Goal: Obtain resource: Obtain resource

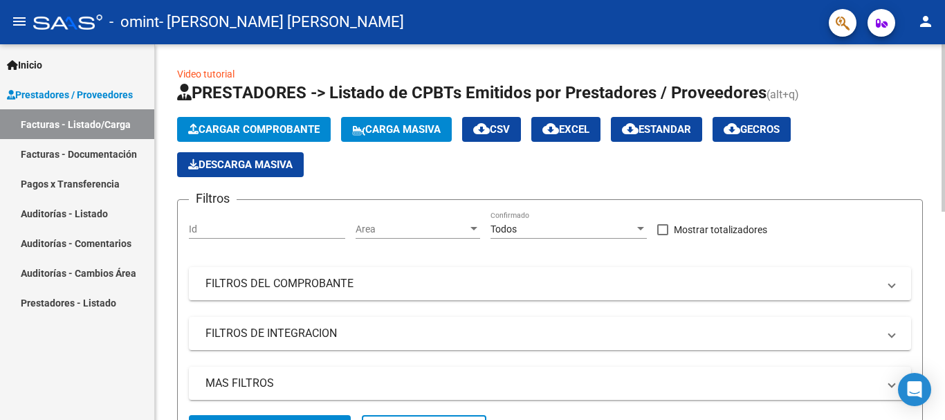
scroll to position [1933, 0]
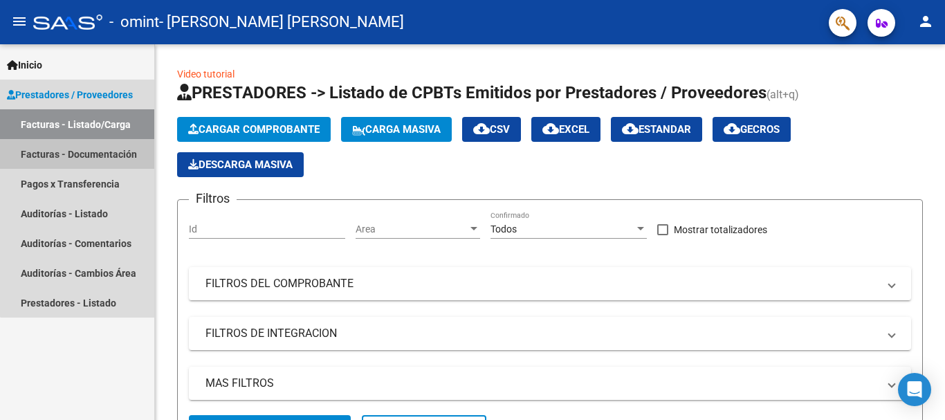
click at [77, 156] on link "Facturas - Documentación" at bounding box center [77, 154] width 154 height 30
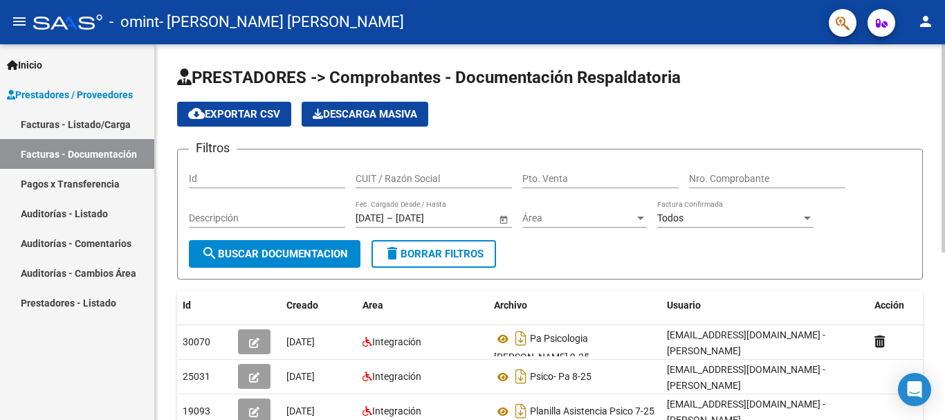
scroll to position [138, 0]
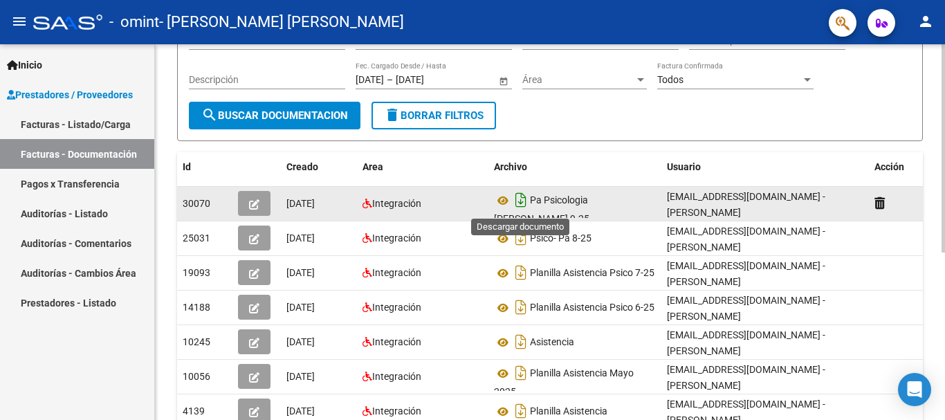
click at [518, 199] on icon "Descargar documento" at bounding box center [521, 200] width 18 height 22
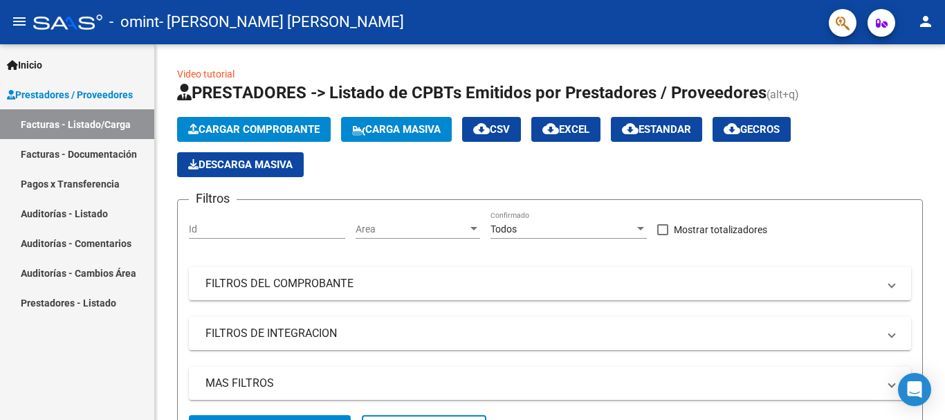
scroll to position [1933, 0]
click at [116, 158] on link "Facturas - Documentación" at bounding box center [77, 154] width 154 height 30
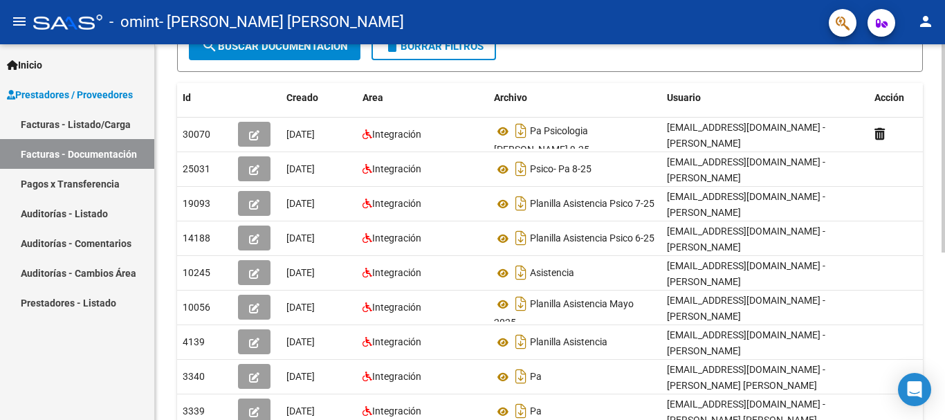
scroll to position [69, 0]
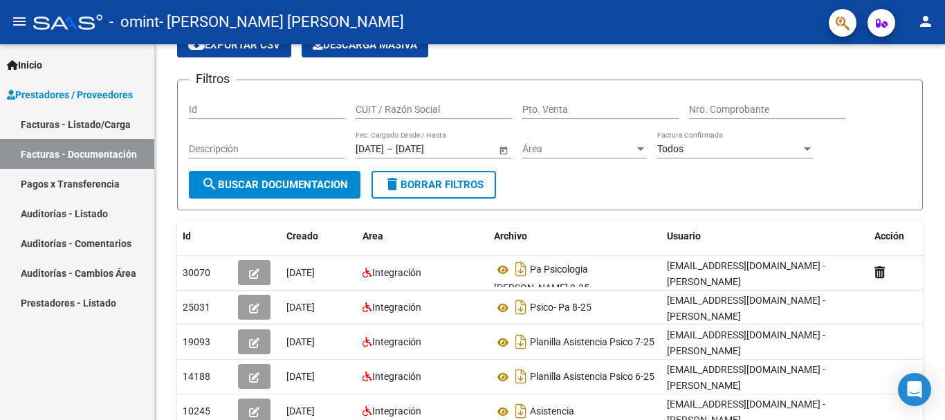
click at [74, 122] on link "Facturas - Listado/Carga" at bounding box center [77, 124] width 154 height 30
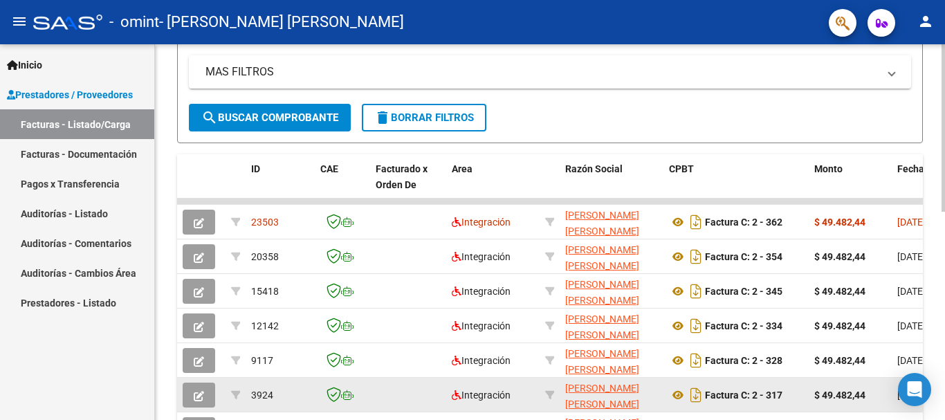
scroll to position [380, 0]
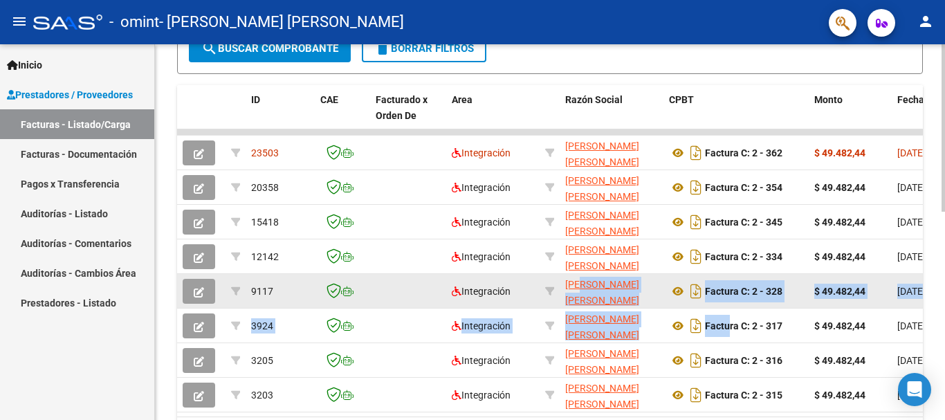
drag, startPoint x: 728, startPoint y: 315, endPoint x: 581, endPoint y: 292, distance: 148.5
type textarea "A [PERSON_NAME] [PERSON_NAME] 27283432837 Factura C: 2 - 328 $ 49.482,44 [DATE]…"
click at [581, 292] on datatable-scroller "23503 Integración [PERSON_NAME] [PERSON_NAME] 27283432837 Factura C: 2 - 362 $ …" at bounding box center [550, 270] width 746 height 283
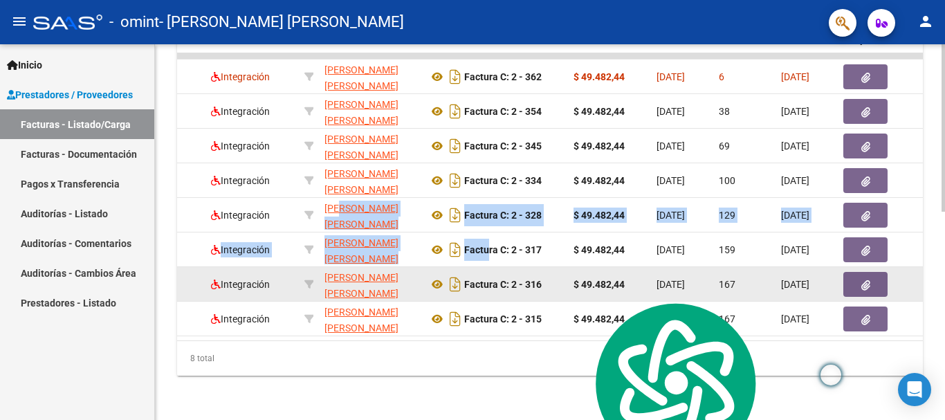
scroll to position [260, 0]
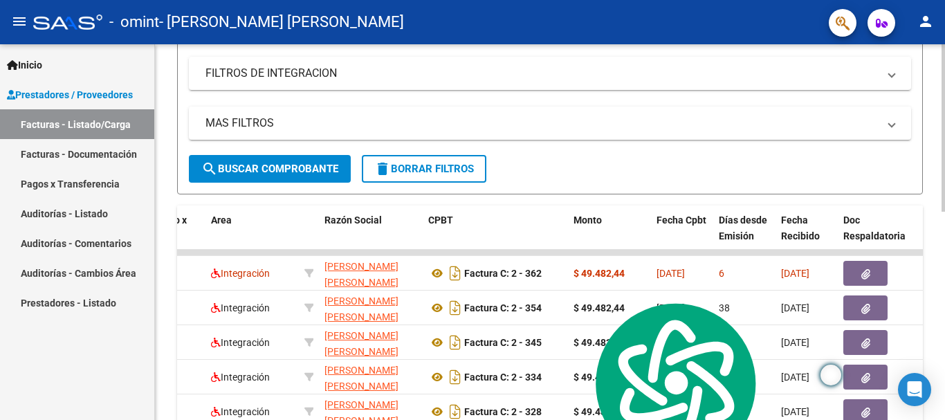
click at [939, 122] on div "Video tutorial PRESTADORES -> Listado de CPBTs Emitidos por Prestadores / Prove…" at bounding box center [550, 200] width 790 height 832
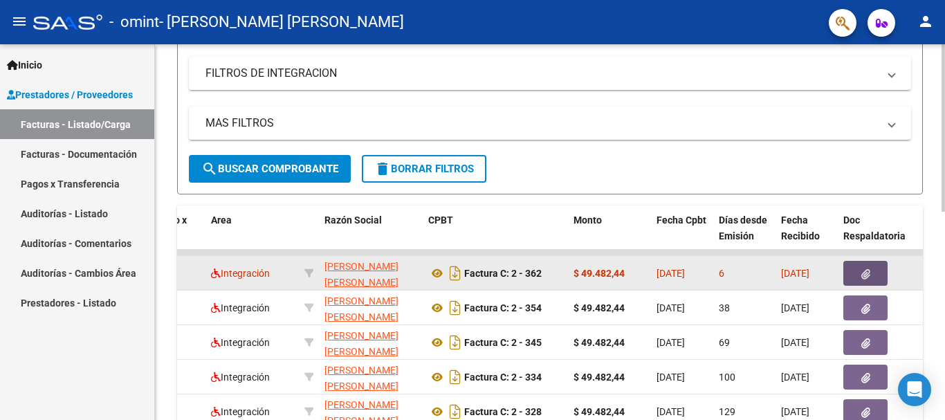
click at [866, 272] on icon "button" at bounding box center [865, 274] width 9 height 10
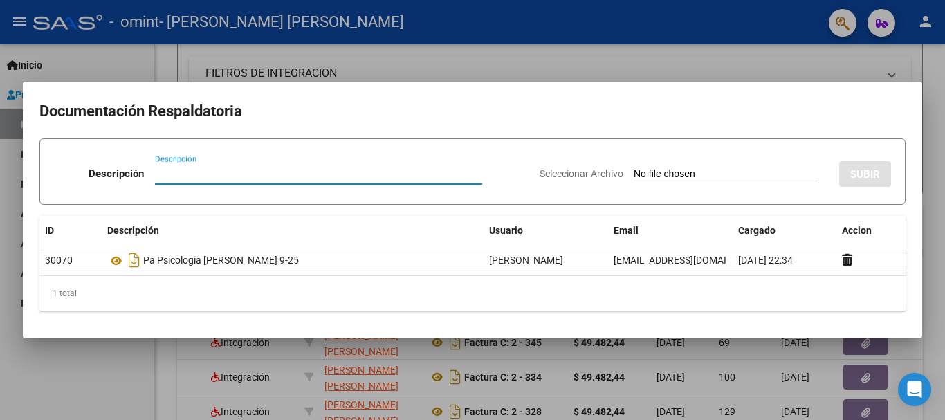
click at [941, 91] on div at bounding box center [472, 210] width 945 height 420
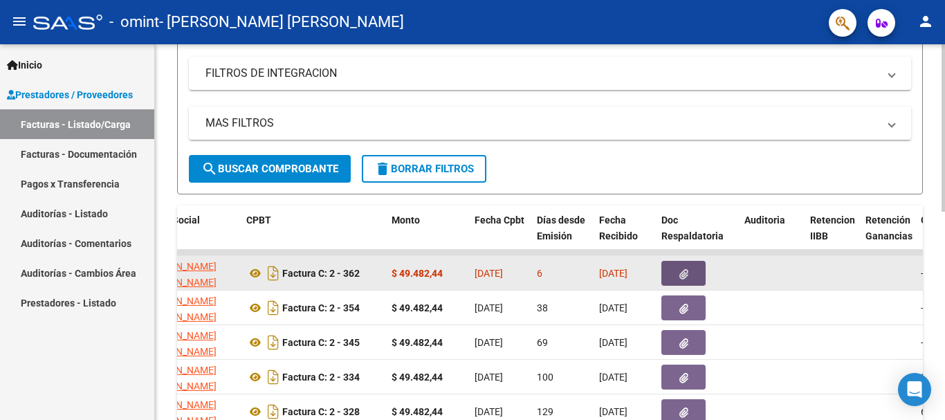
click at [686, 273] on icon "button" at bounding box center [683, 274] width 9 height 10
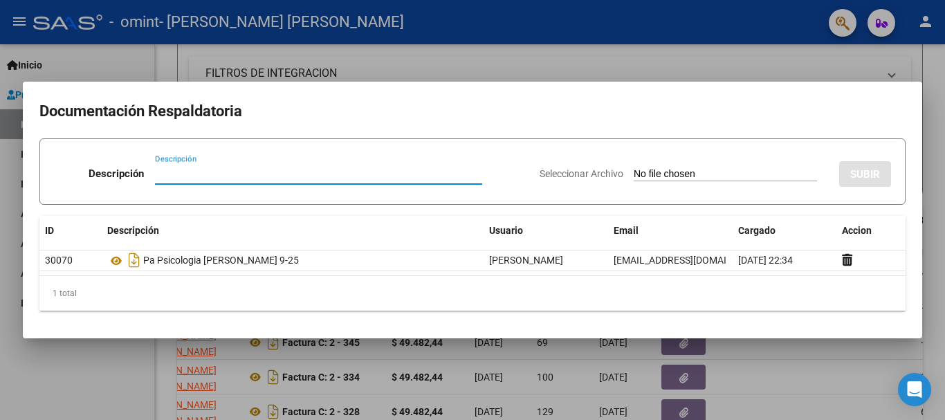
click at [937, 213] on div at bounding box center [472, 210] width 945 height 420
